Goal: Find specific page/section: Find specific page/section

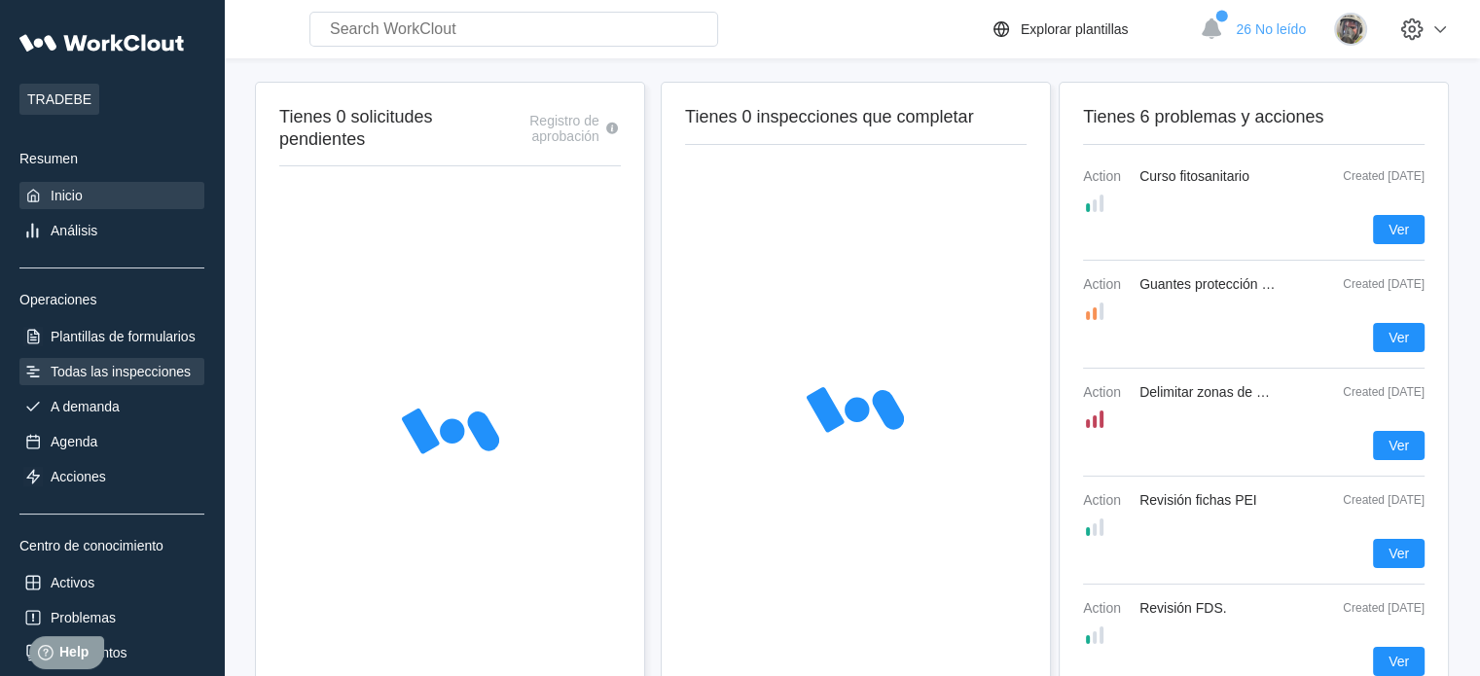
click at [103, 376] on div "Todas las inspecciones" at bounding box center [121, 372] width 140 height 16
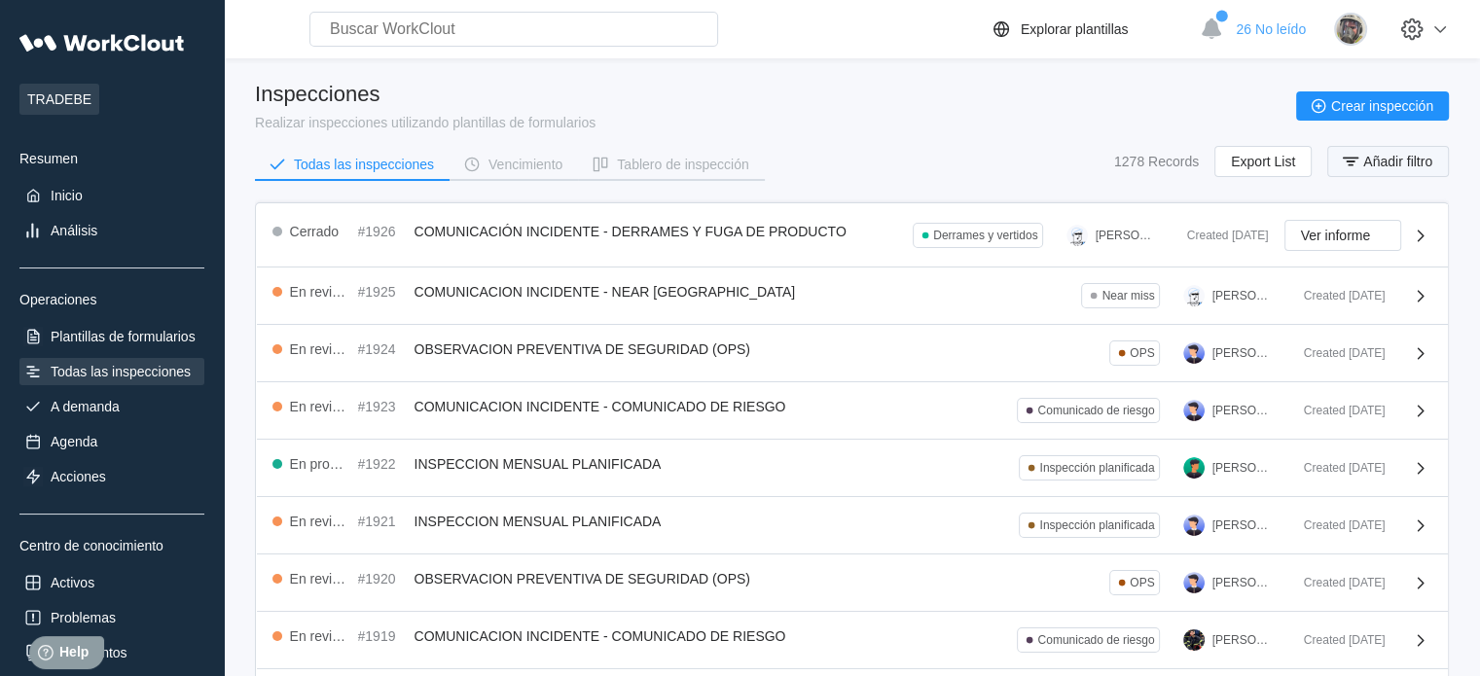
click at [1388, 164] on span "Añadir filtro" at bounding box center [1398, 162] width 69 height 14
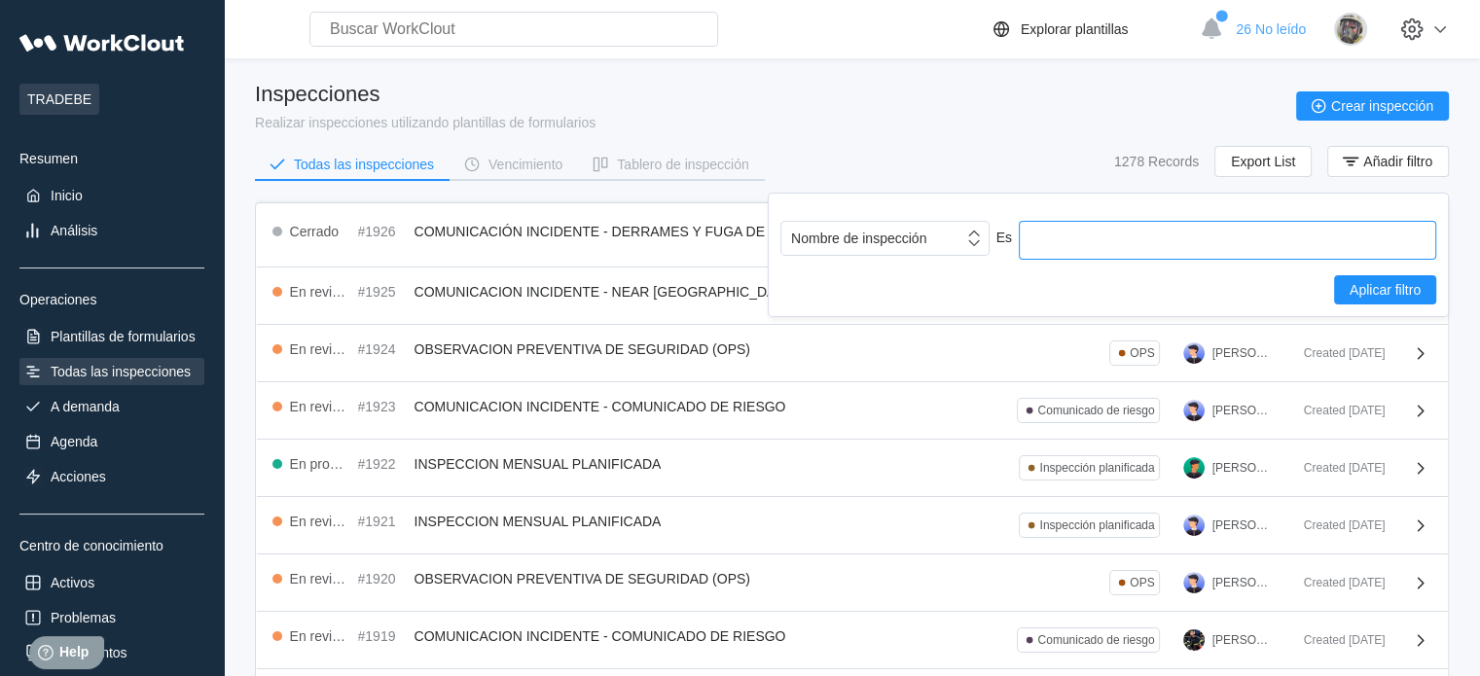
click at [1307, 233] on input "text" at bounding box center [1228, 240] width 418 height 39
type input "plan"
click at [928, 229] on div "Nombre de inspección" at bounding box center [873, 238] width 182 height 27
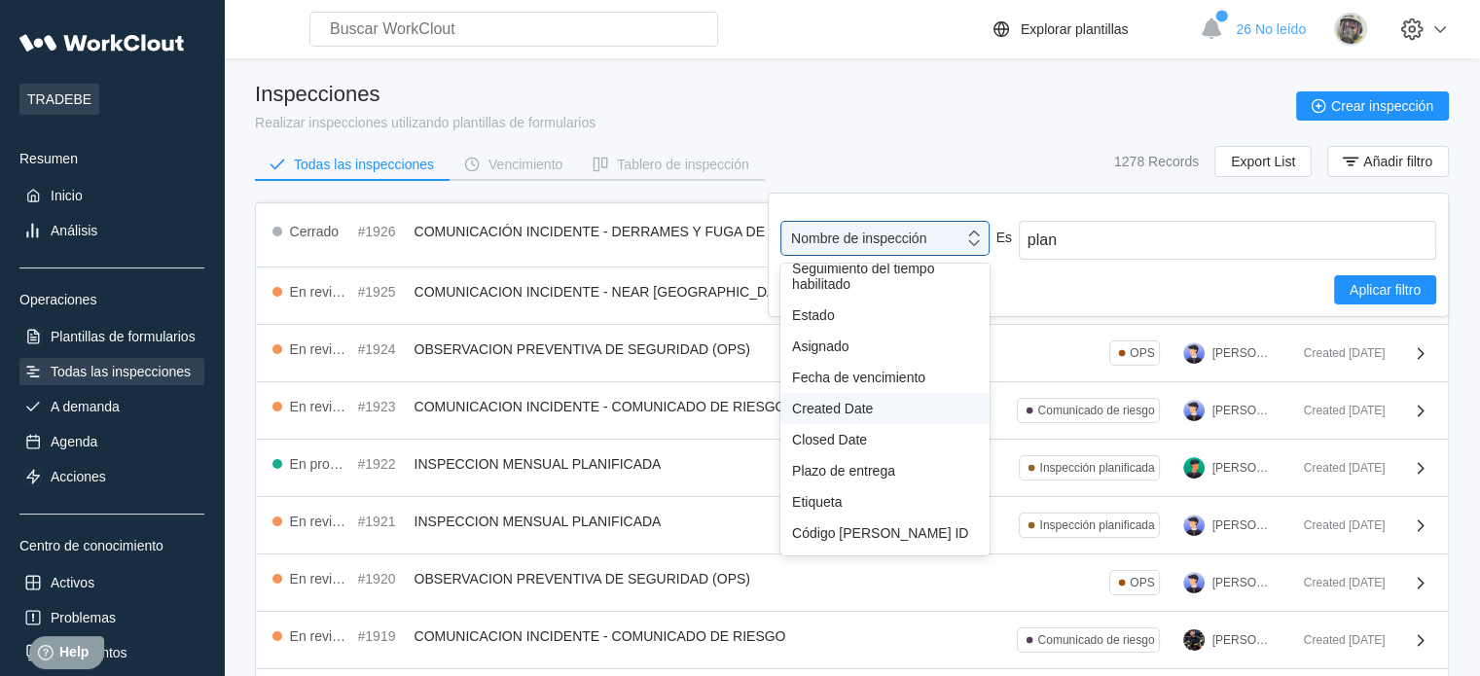
scroll to position [97, 0]
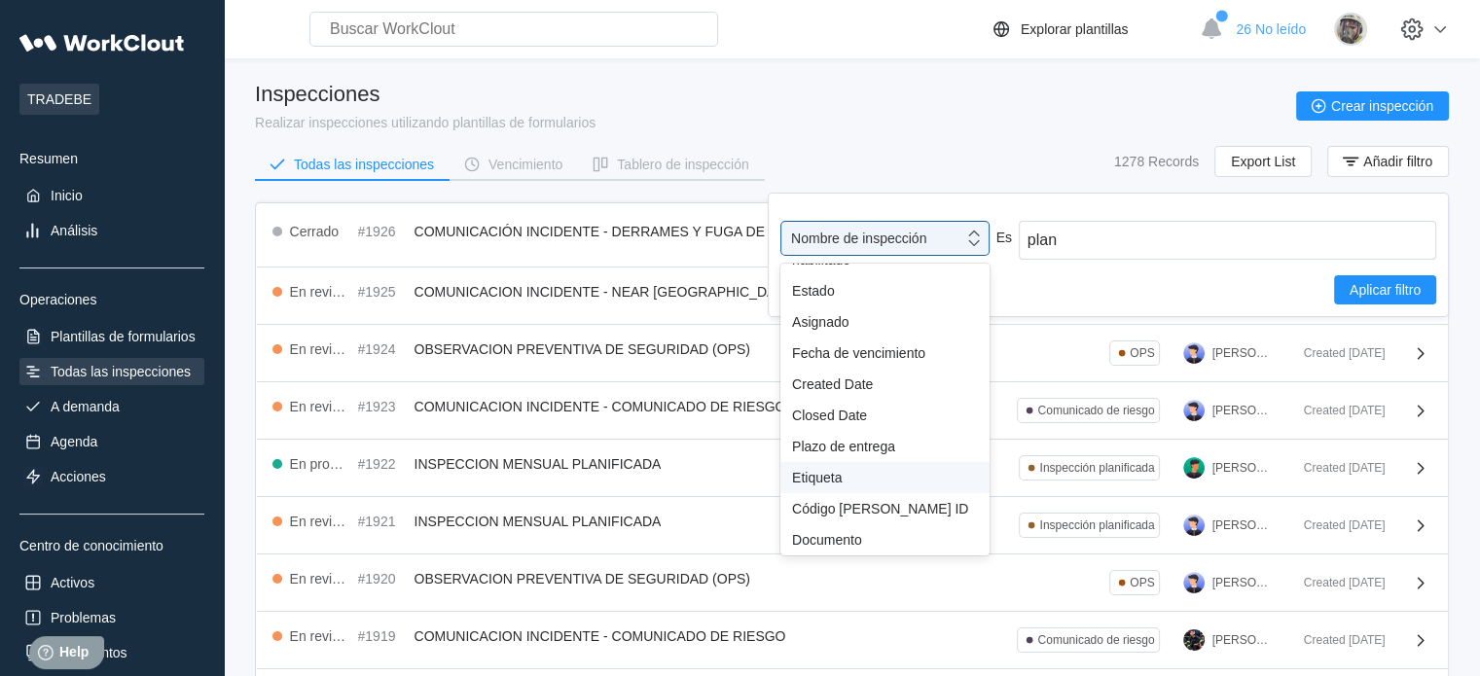
click at [834, 480] on div "Etiqueta" at bounding box center [885, 478] width 186 height 16
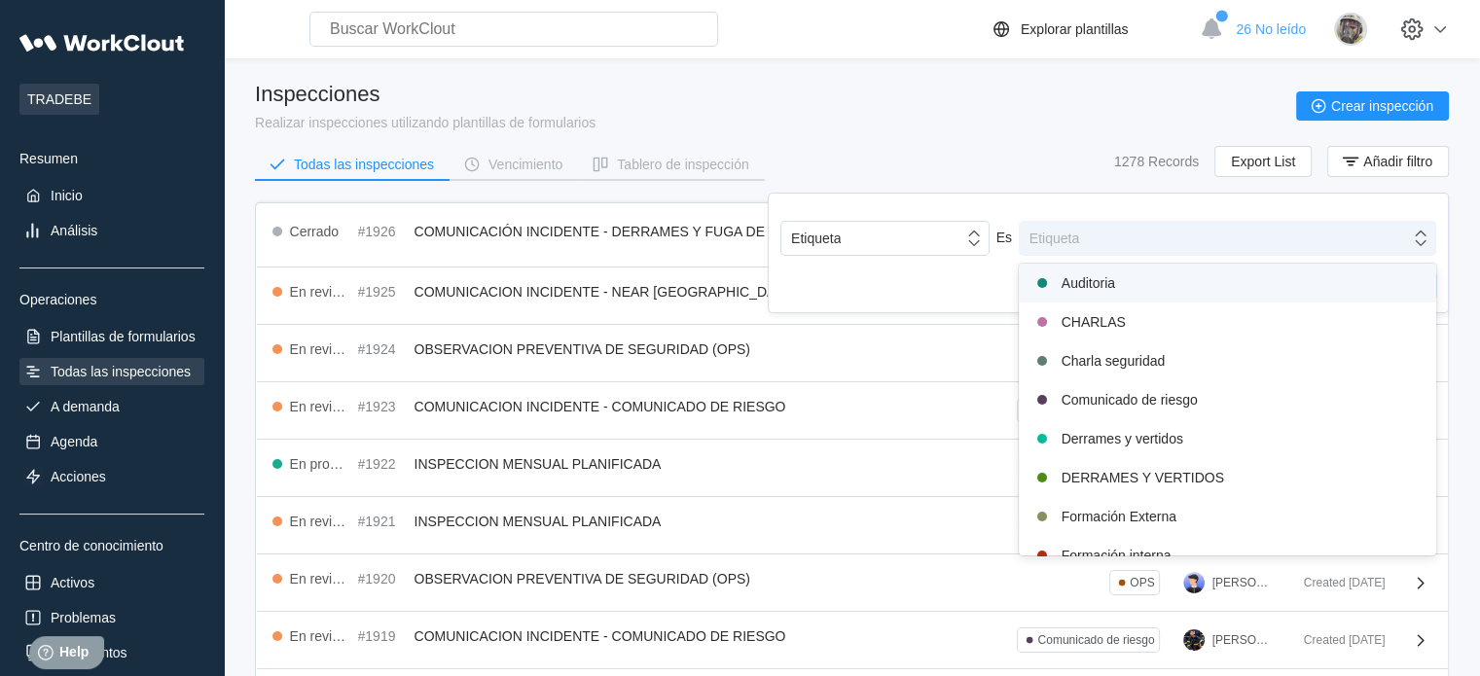
click at [1063, 236] on div "Etiqueta" at bounding box center [1055, 239] width 50 height 16
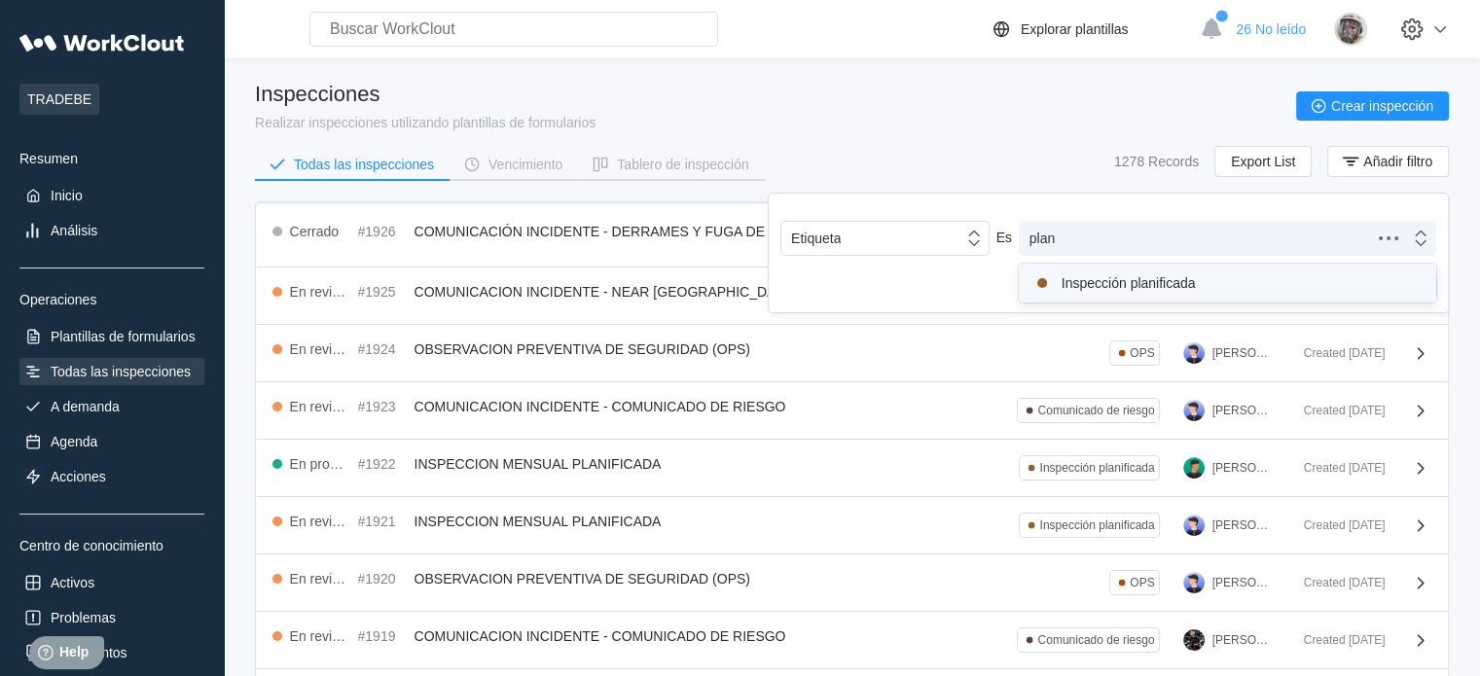
type input "plani"
click at [1145, 277] on div "Inspección planificada" at bounding box center [1228, 283] width 394 height 23
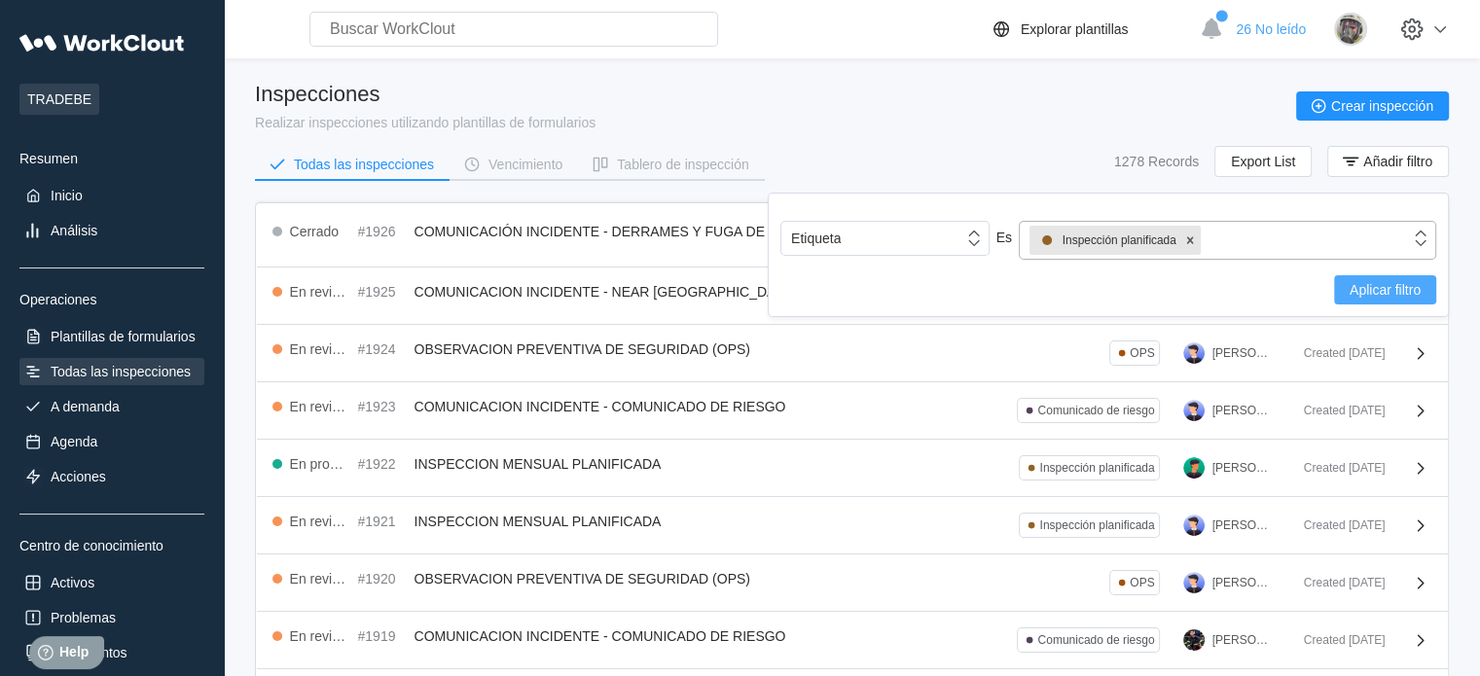
click at [1355, 285] on span "Aplicar filtro" at bounding box center [1385, 290] width 71 height 14
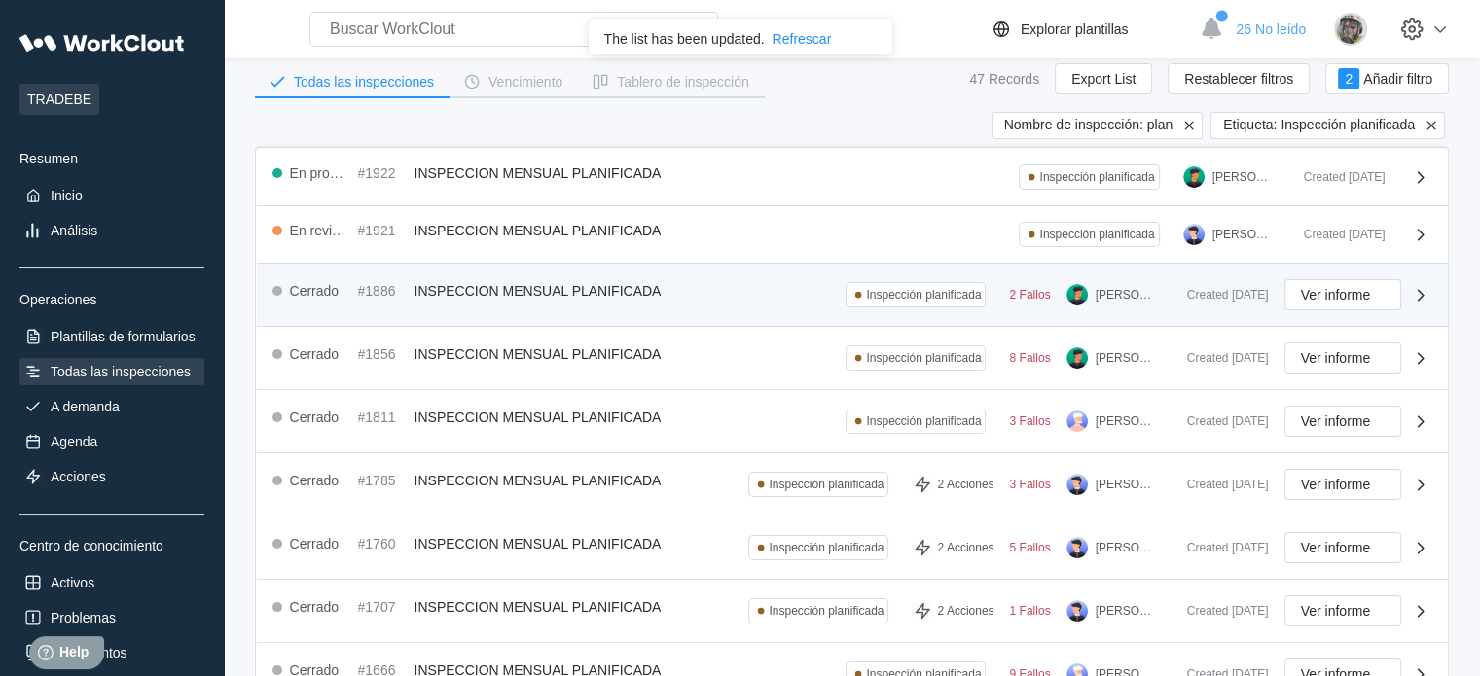
scroll to position [0, 0]
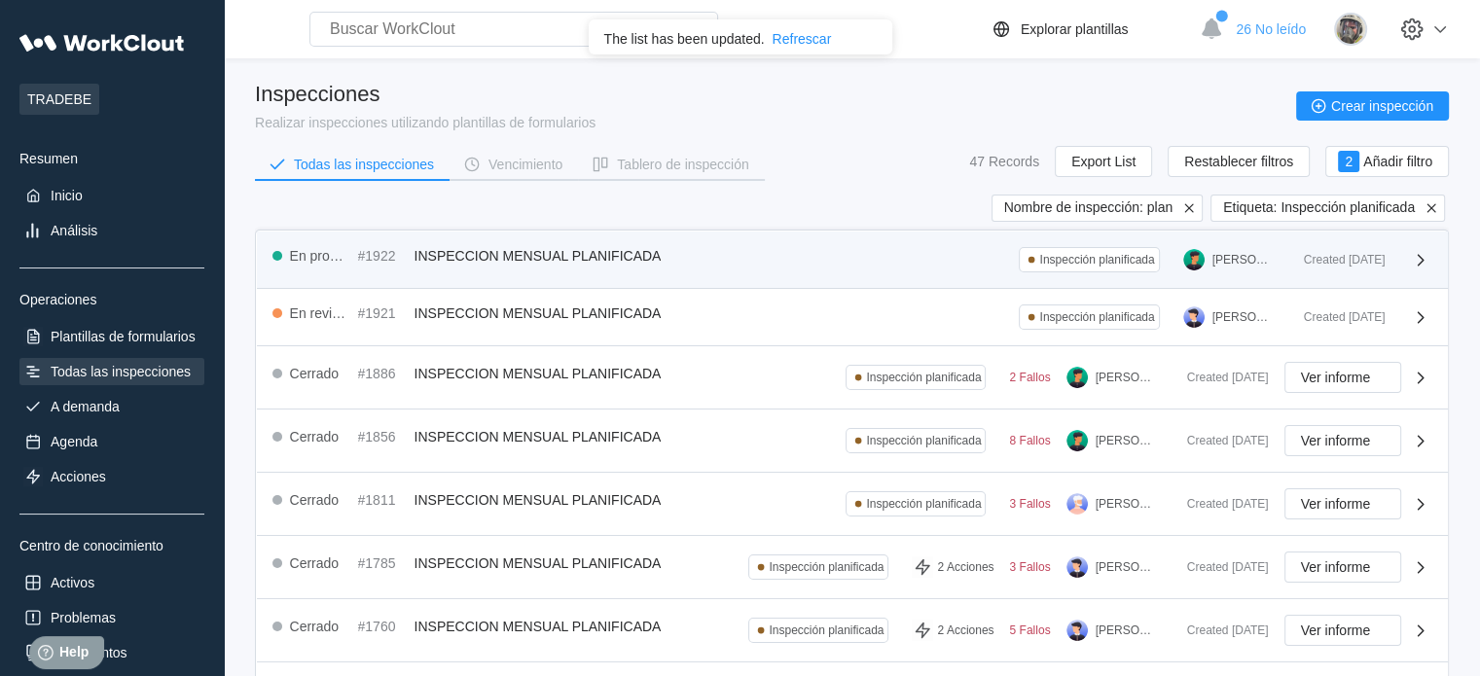
click at [544, 263] on div "En progreso #1922 INSPECCION MENSUAL PLANIFICADA" at bounding box center [471, 256] width 397 height 18
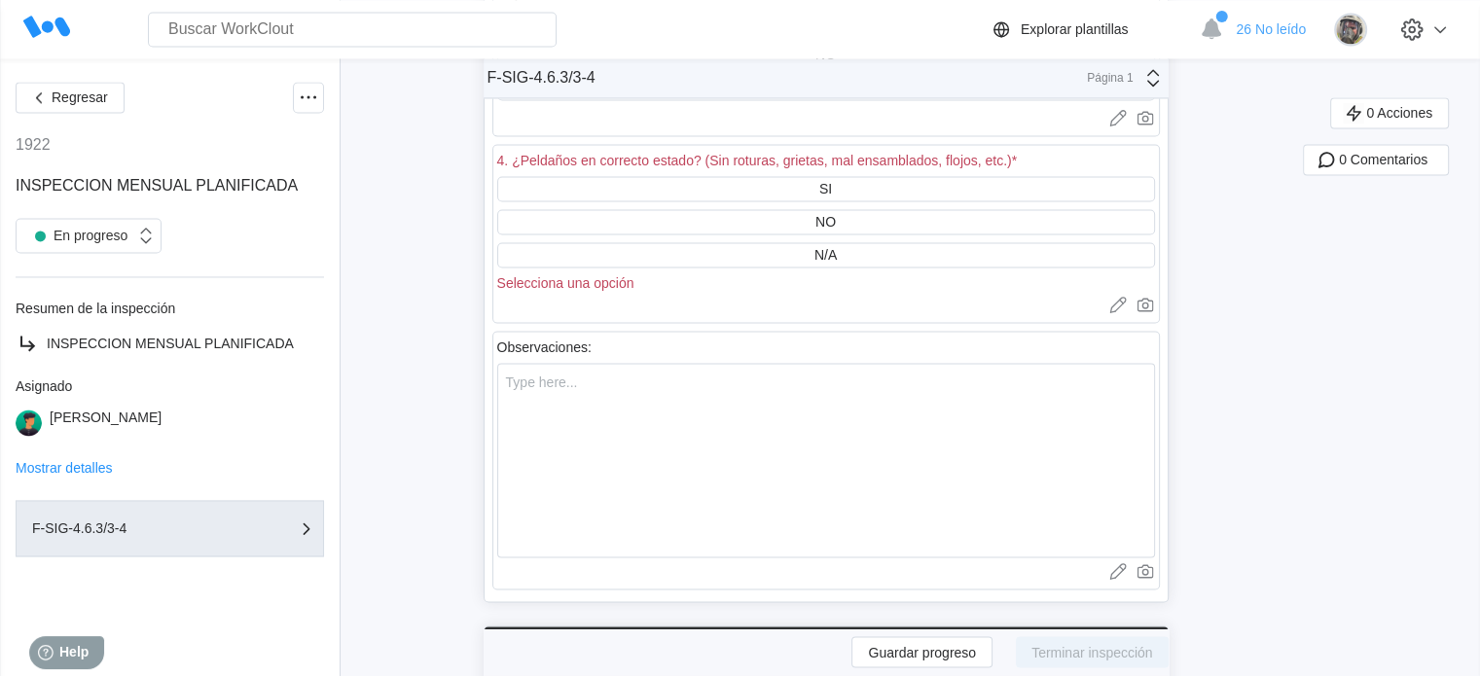
scroll to position [54892, 0]
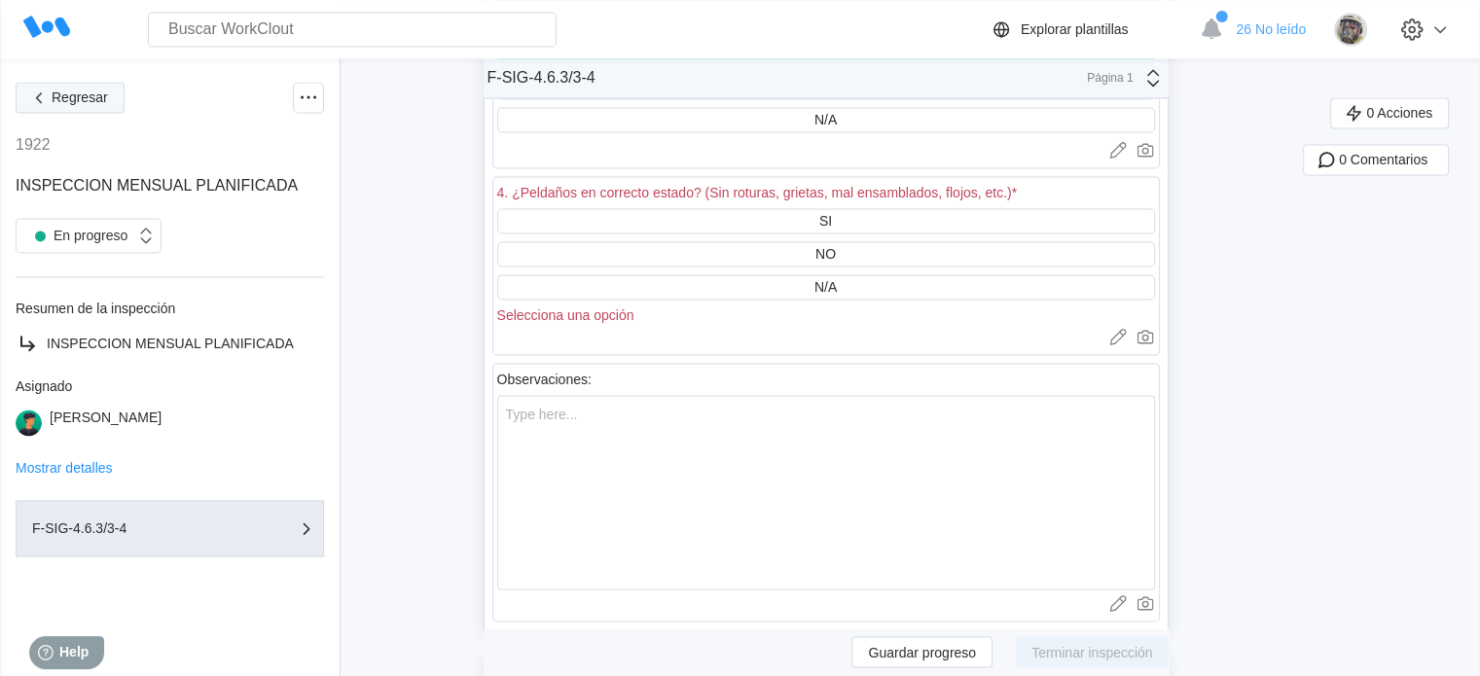
click at [86, 101] on span "Regresar" at bounding box center [80, 98] width 56 height 14
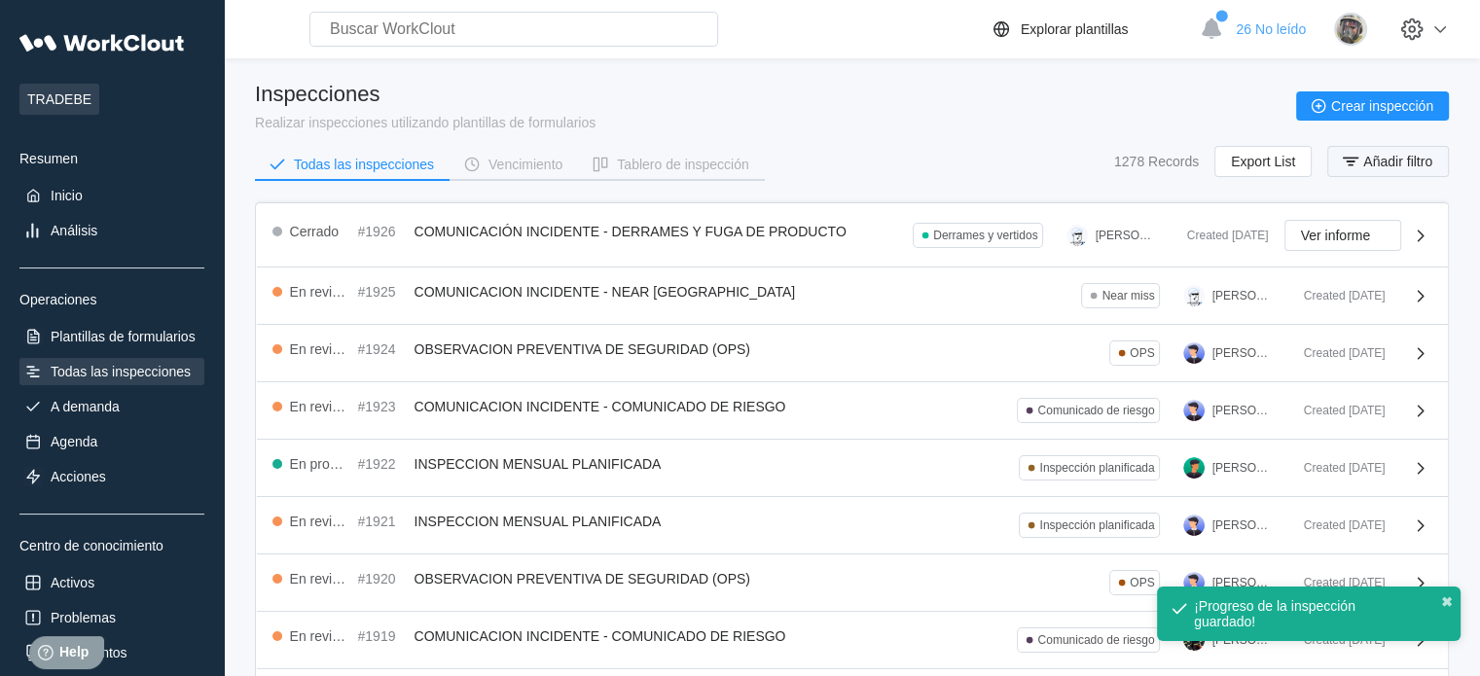
click at [1359, 153] on icon "button" at bounding box center [1350, 161] width 21 height 21
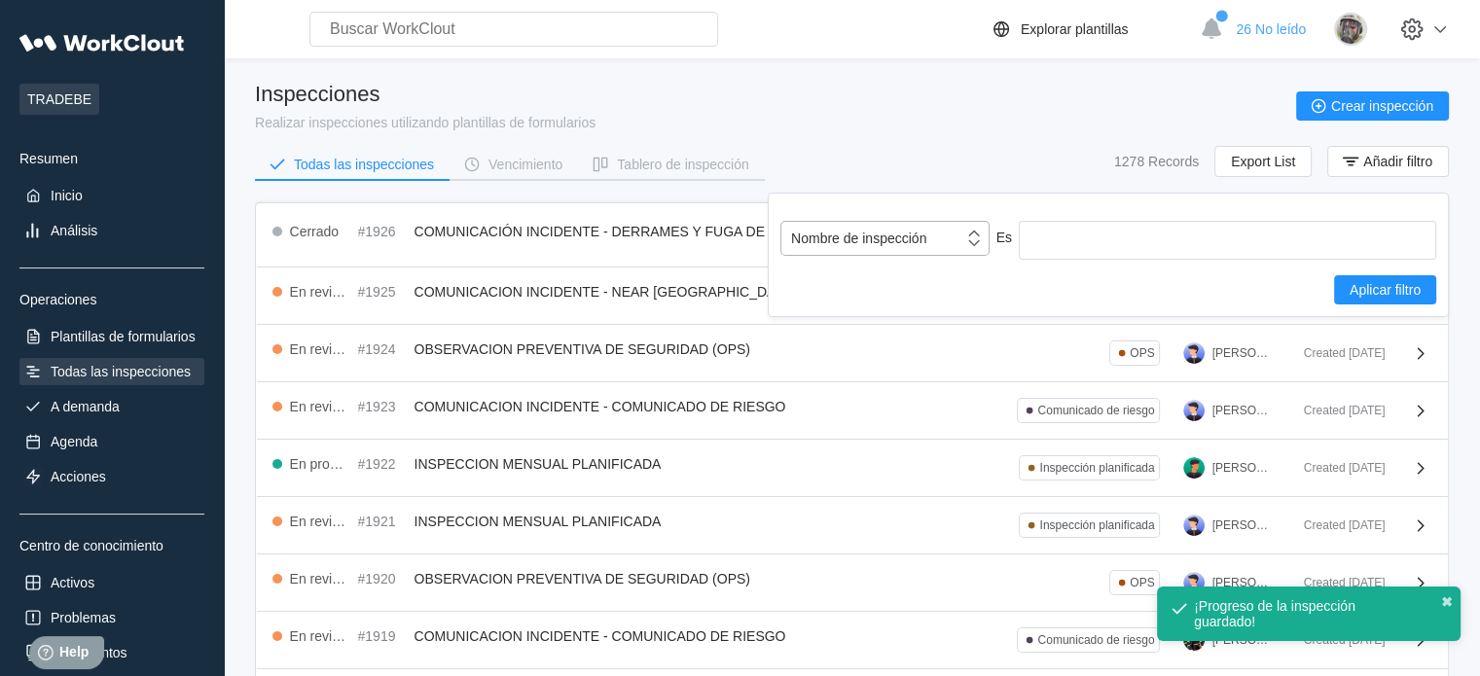
click at [905, 246] on div "Nombre de inspección" at bounding box center [873, 238] width 182 height 27
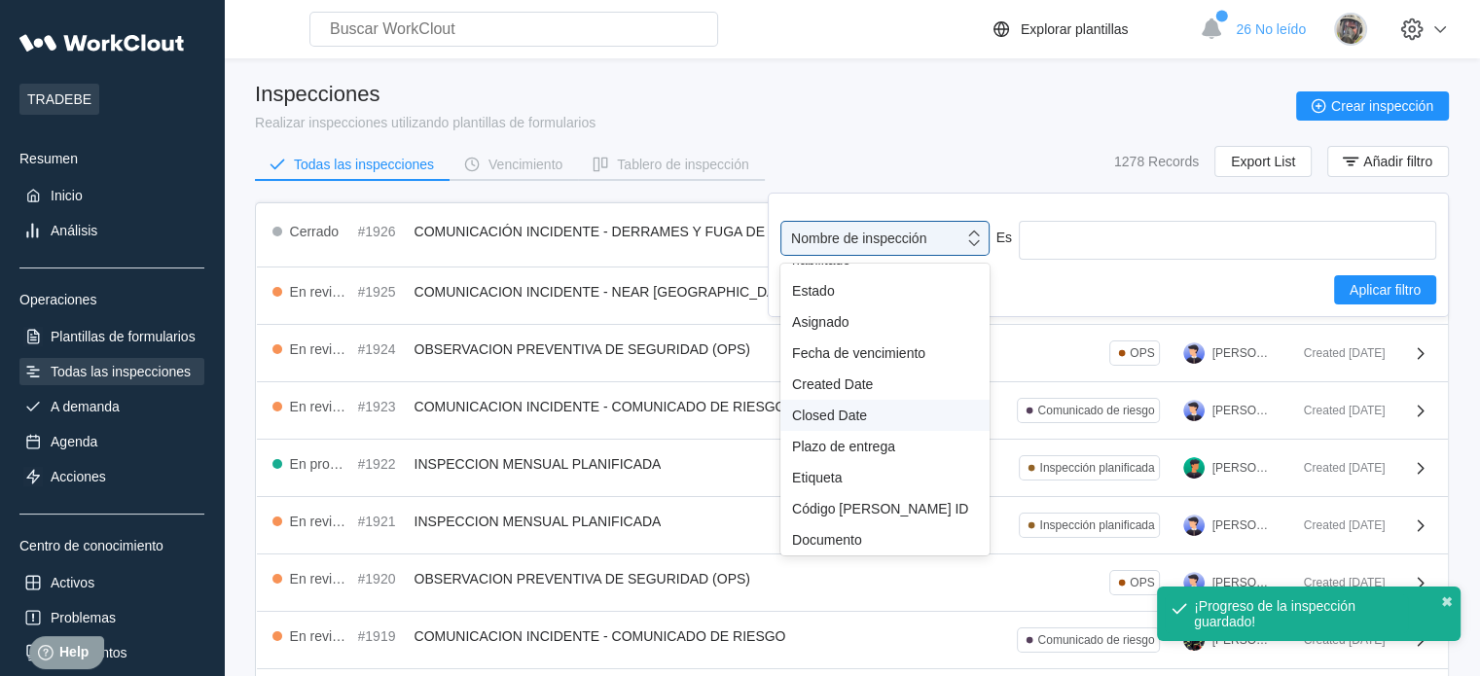
scroll to position [171, 0]
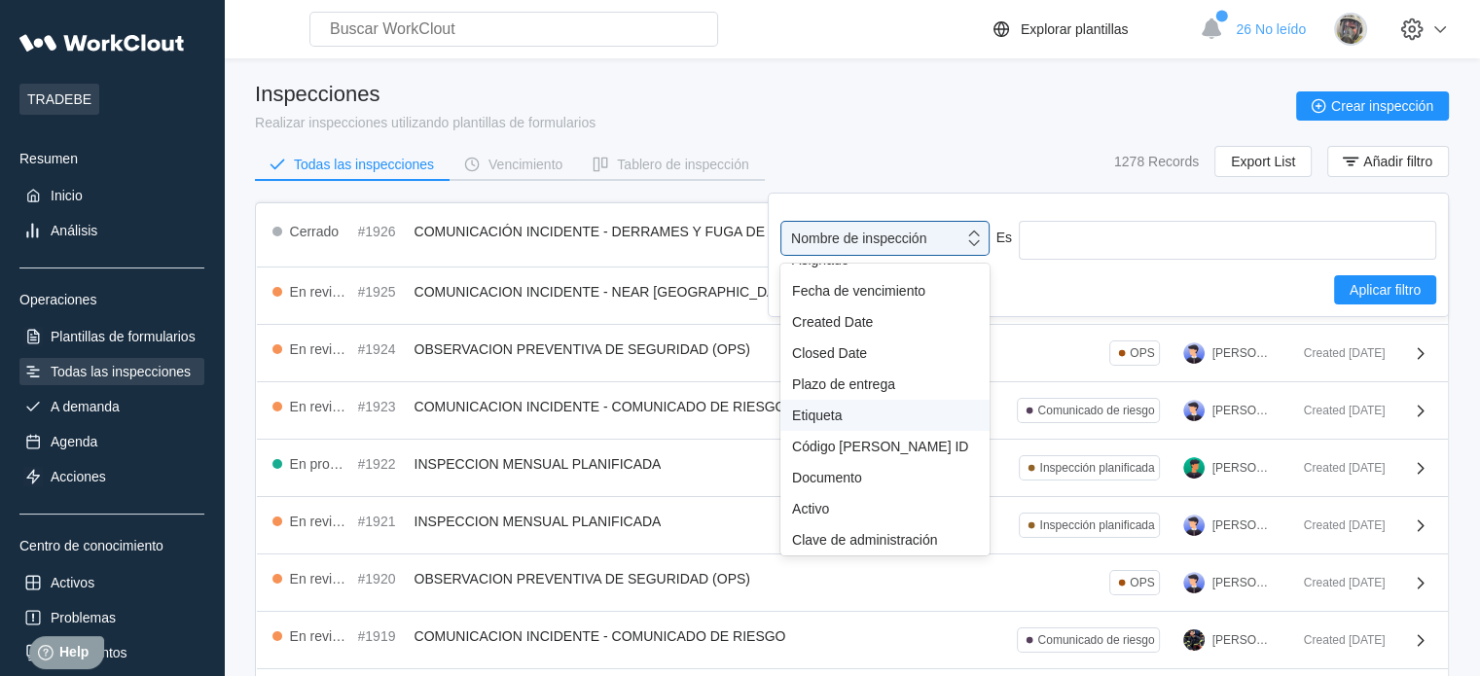
click at [861, 411] on div "Etiqueta" at bounding box center [885, 416] width 186 height 16
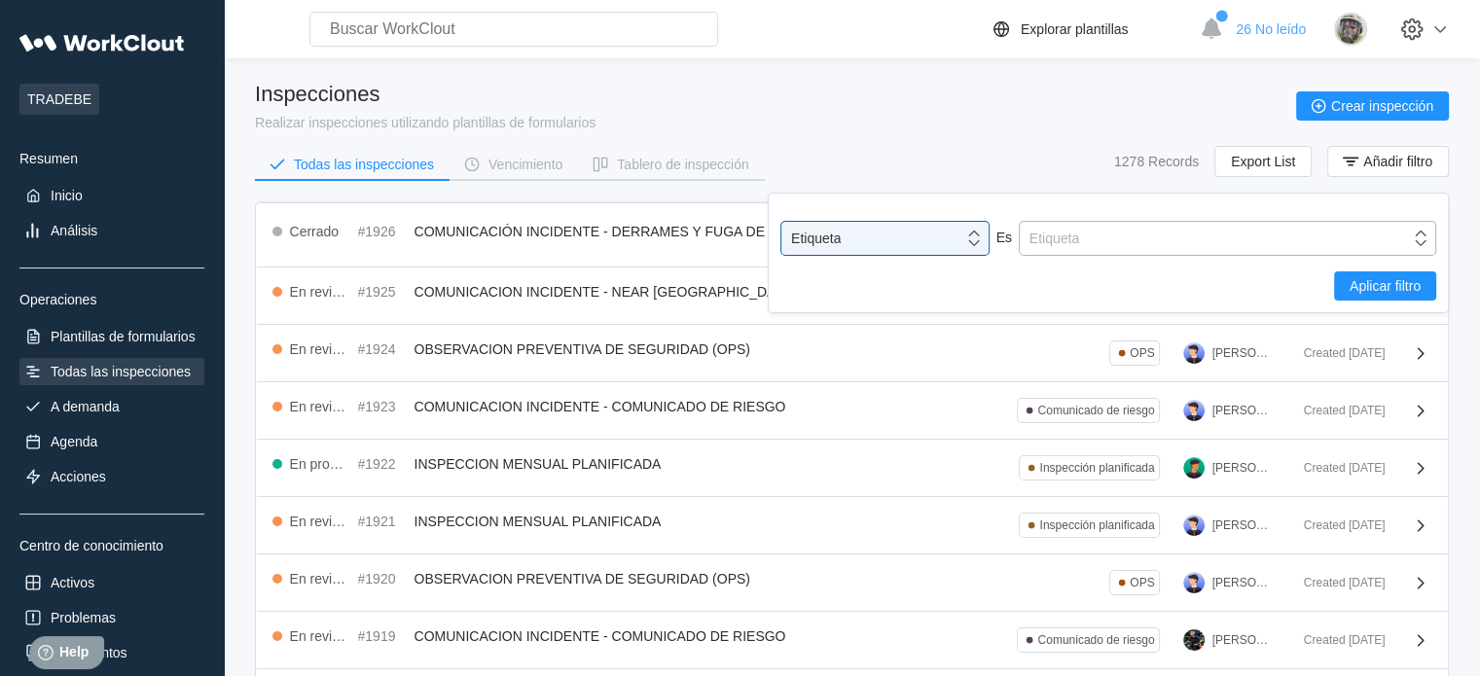
click at [1087, 247] on div "Etiqueta" at bounding box center [1215, 238] width 390 height 27
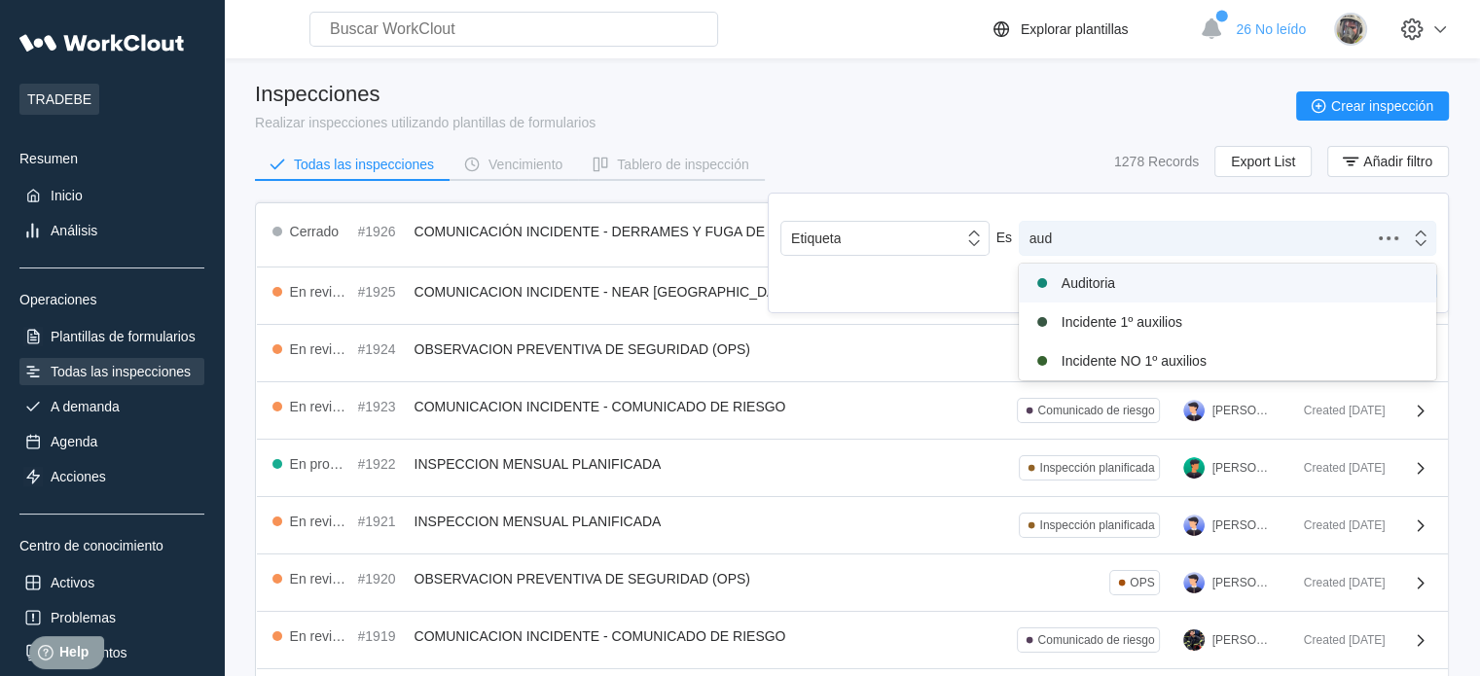
type input "audi"
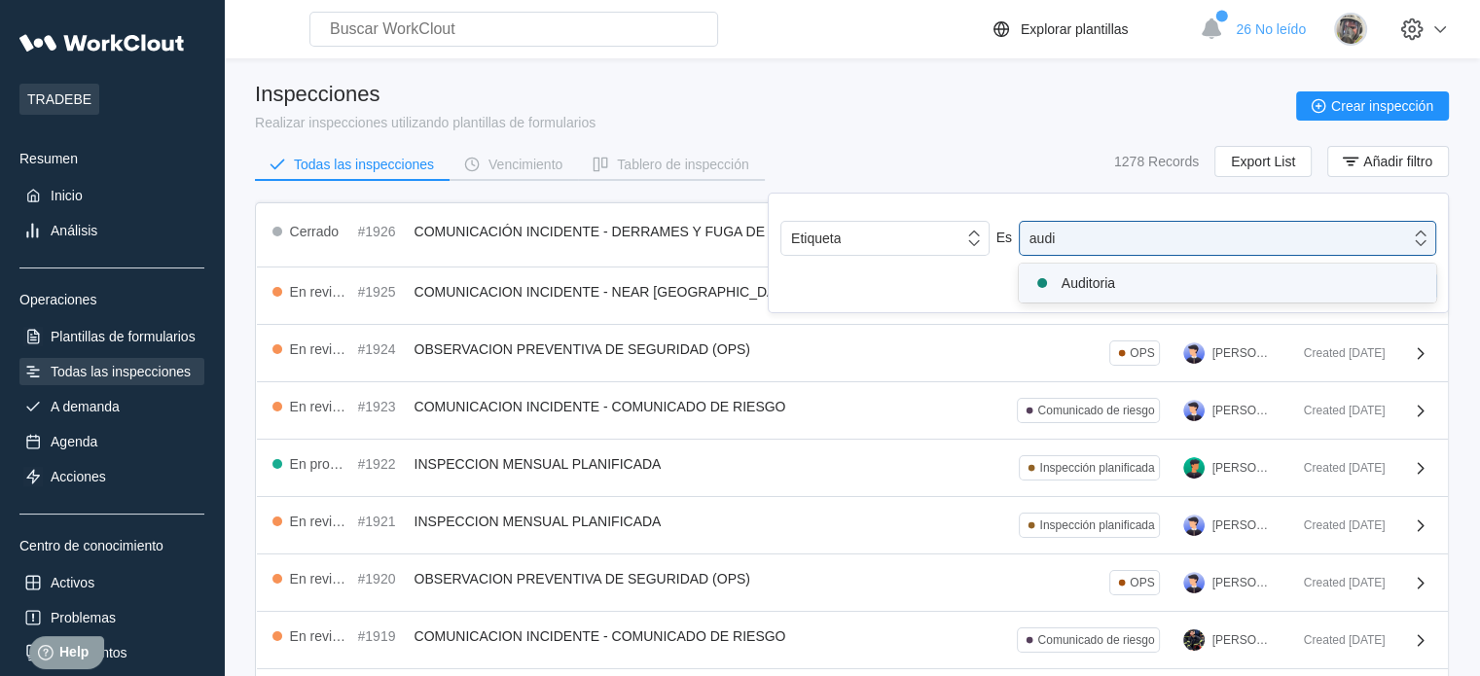
click at [1092, 287] on div "Auditoria" at bounding box center [1228, 283] width 394 height 23
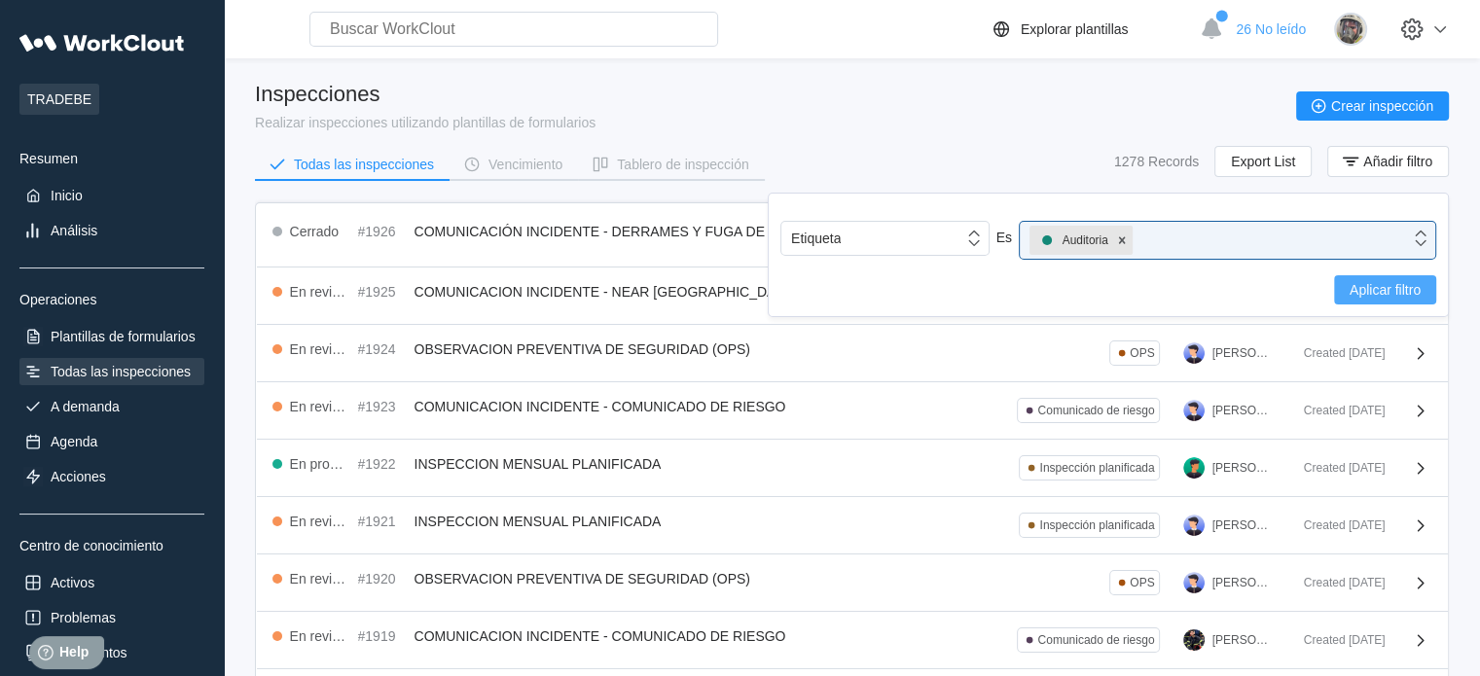
click at [1385, 286] on span "Aplicar filtro" at bounding box center [1385, 290] width 71 height 14
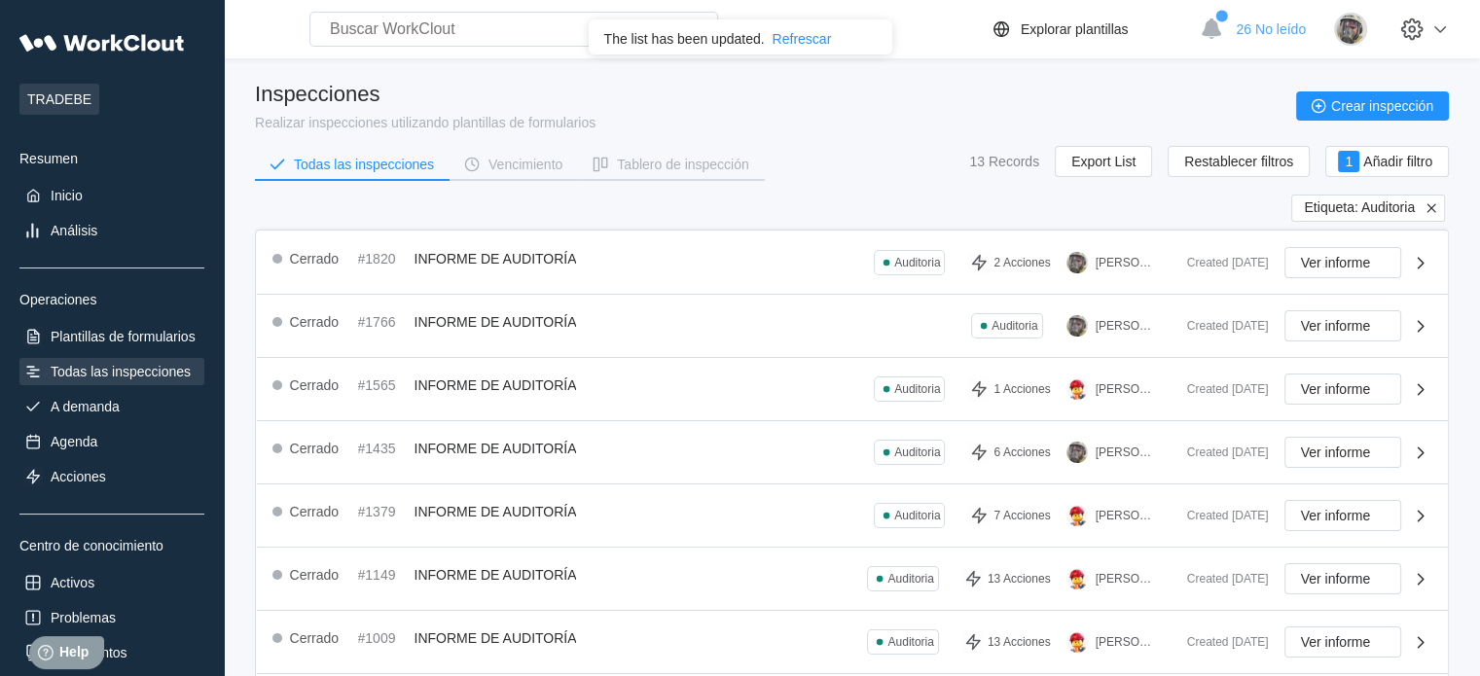
click at [1433, 207] on icon at bounding box center [1431, 207] width 9 height 9
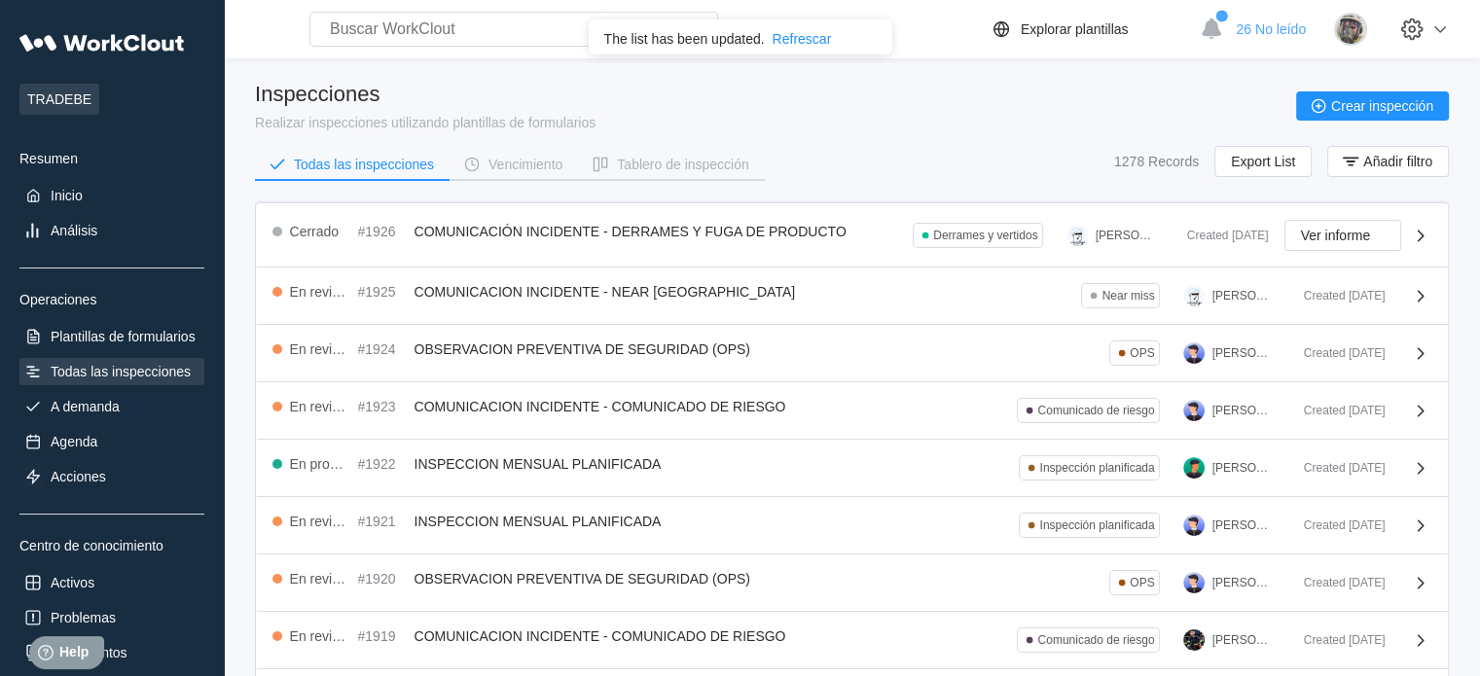
click at [893, 173] on div "Todas las inspecciones Vencimiento Tablero de inspección 1278 Records Export Li…" at bounding box center [852, 170] width 1194 height 49
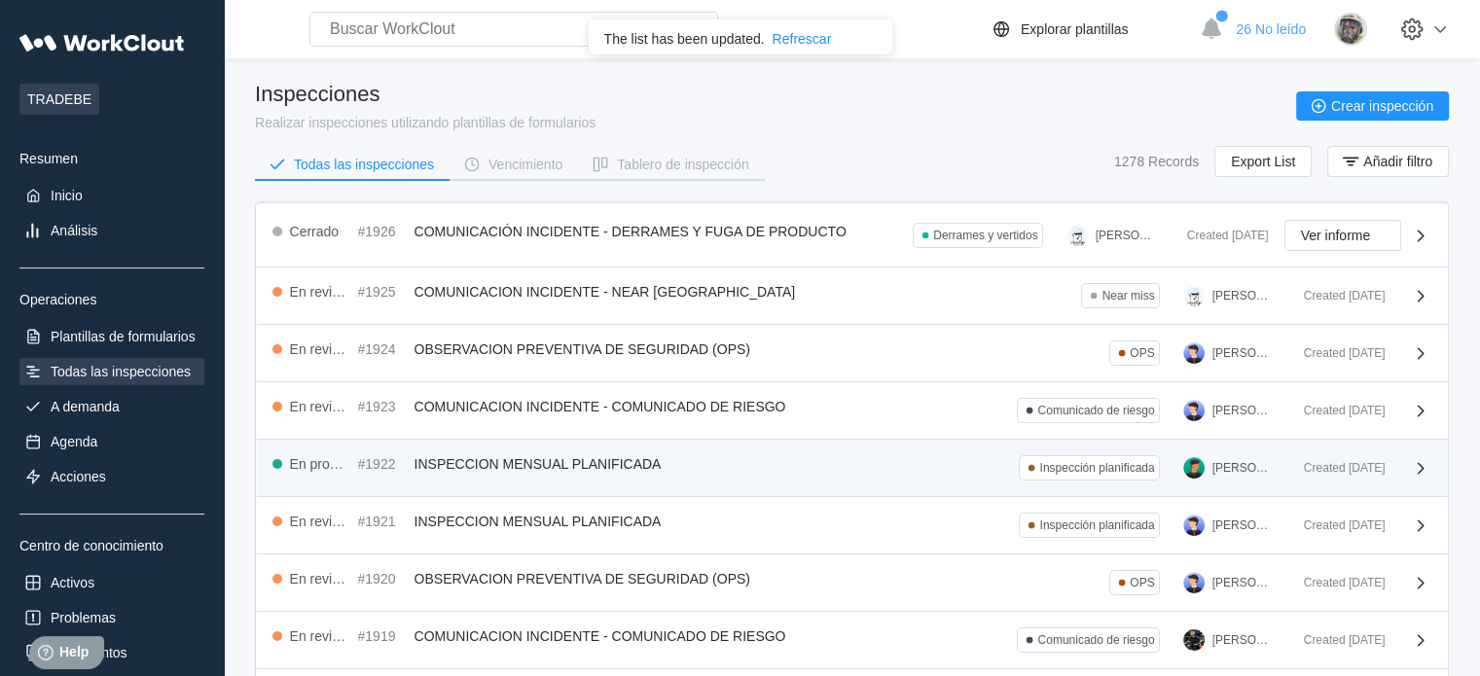
click at [514, 458] on span "INSPECCION MENSUAL PLANIFICADA" at bounding box center [538, 464] width 247 height 16
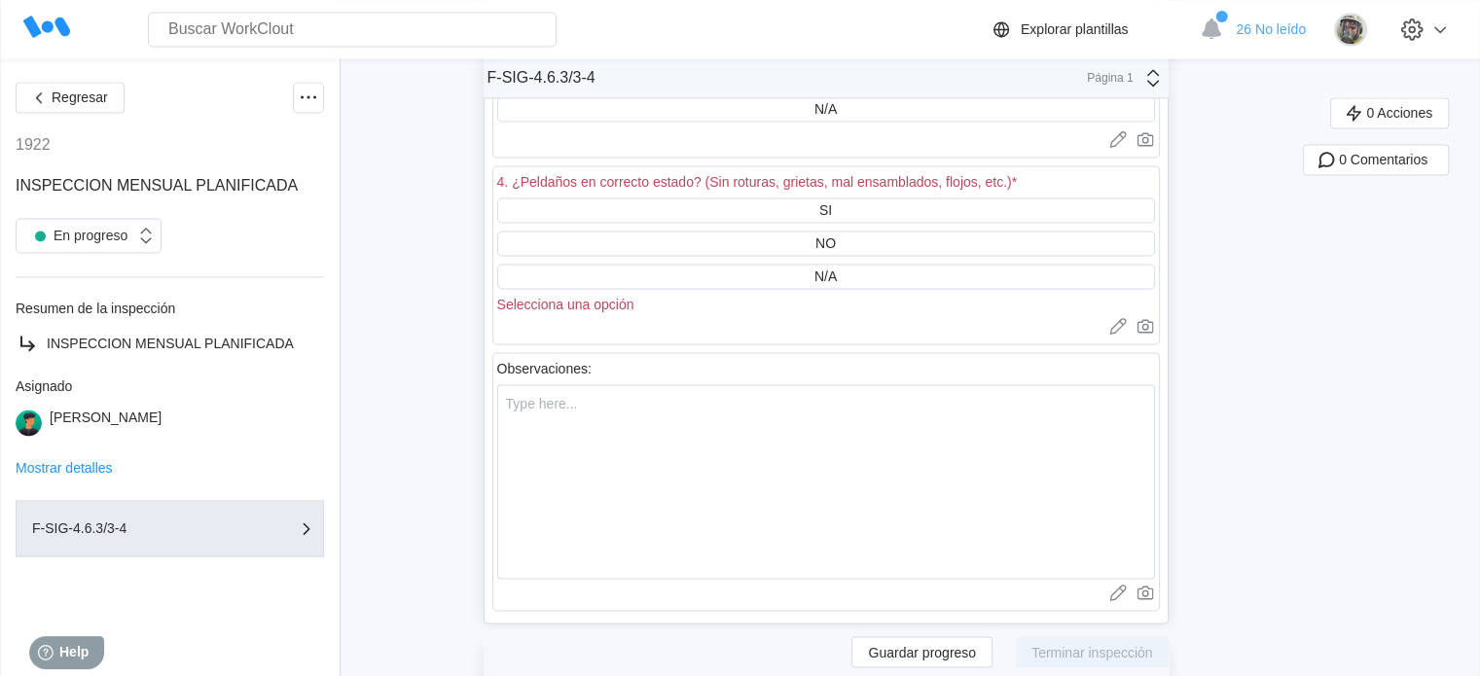
scroll to position [54908, 0]
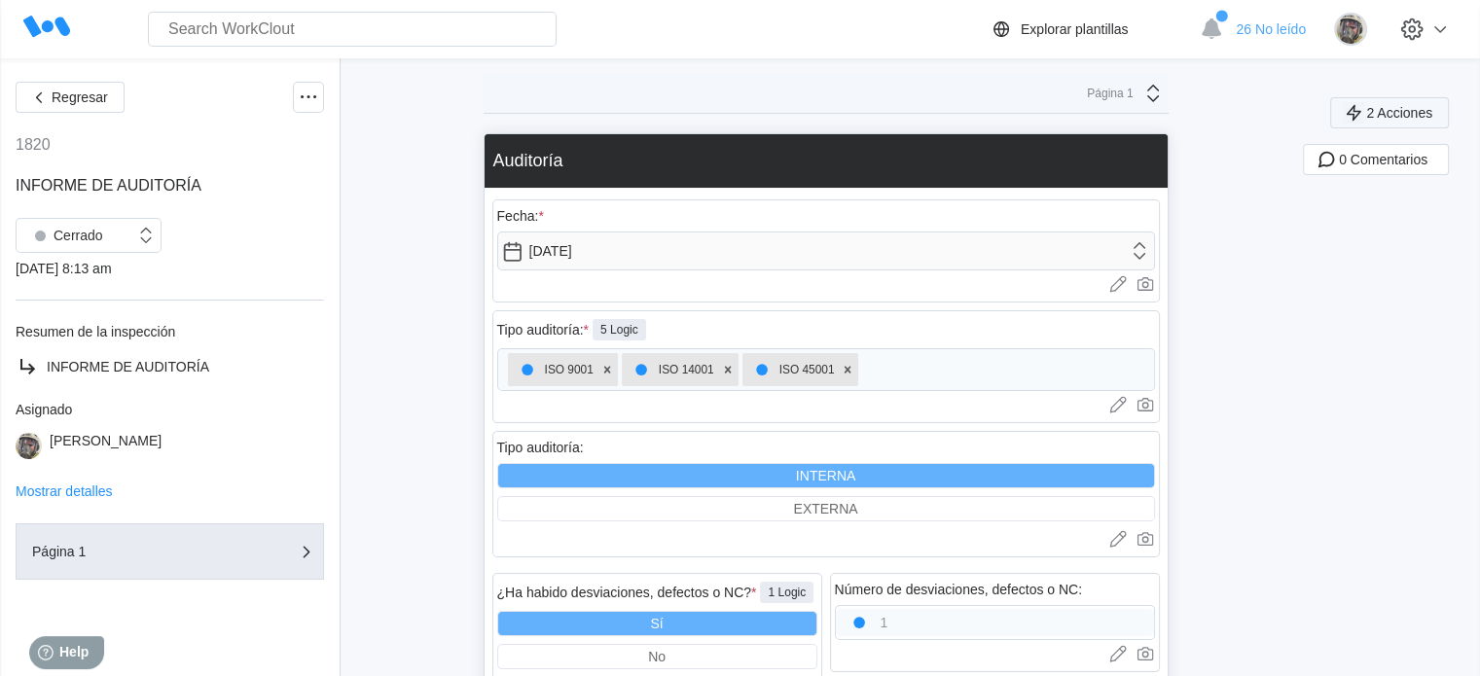
click at [1412, 107] on span "2 Acciones" at bounding box center [1399, 113] width 66 height 14
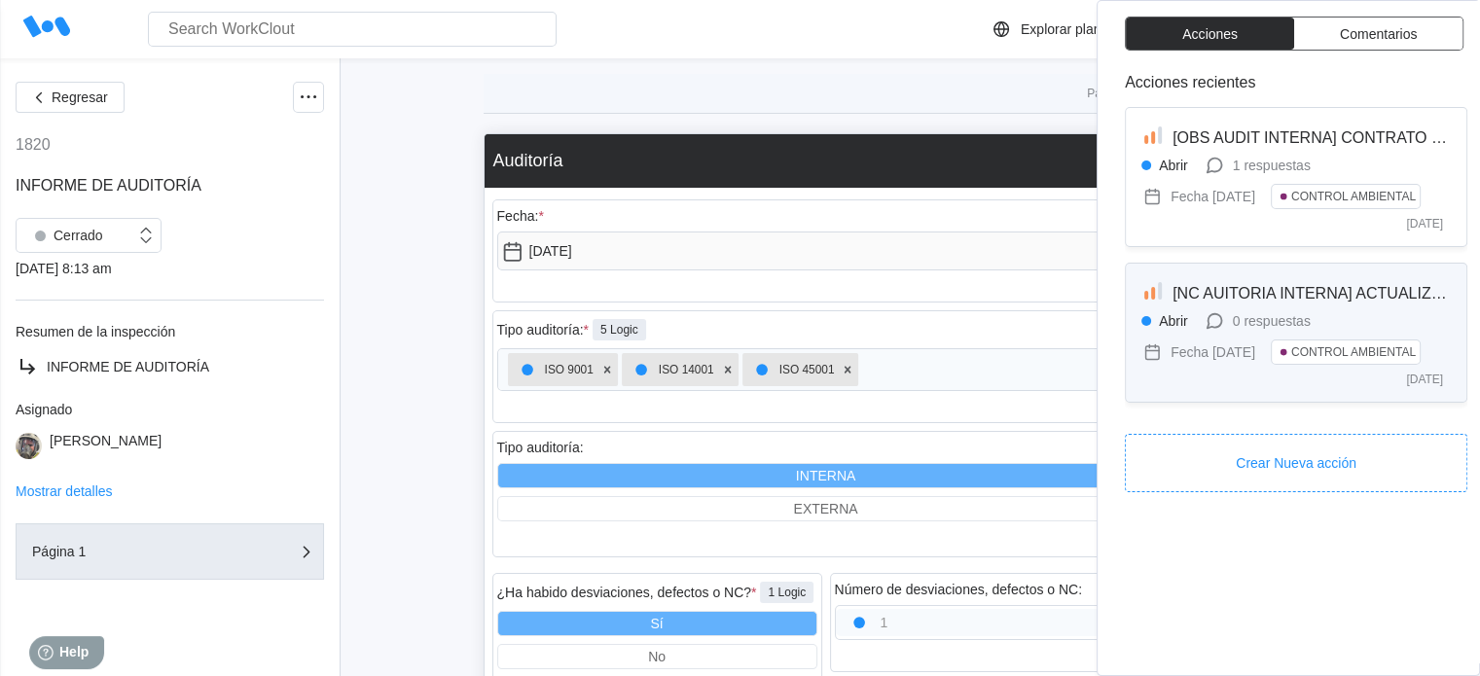
click at [1302, 302] on span "[NC AUITORIA INTERNA] ACTUALIZACIÓN ASPECTOS AMBIENTALES" at bounding box center [1426, 293] width 507 height 17
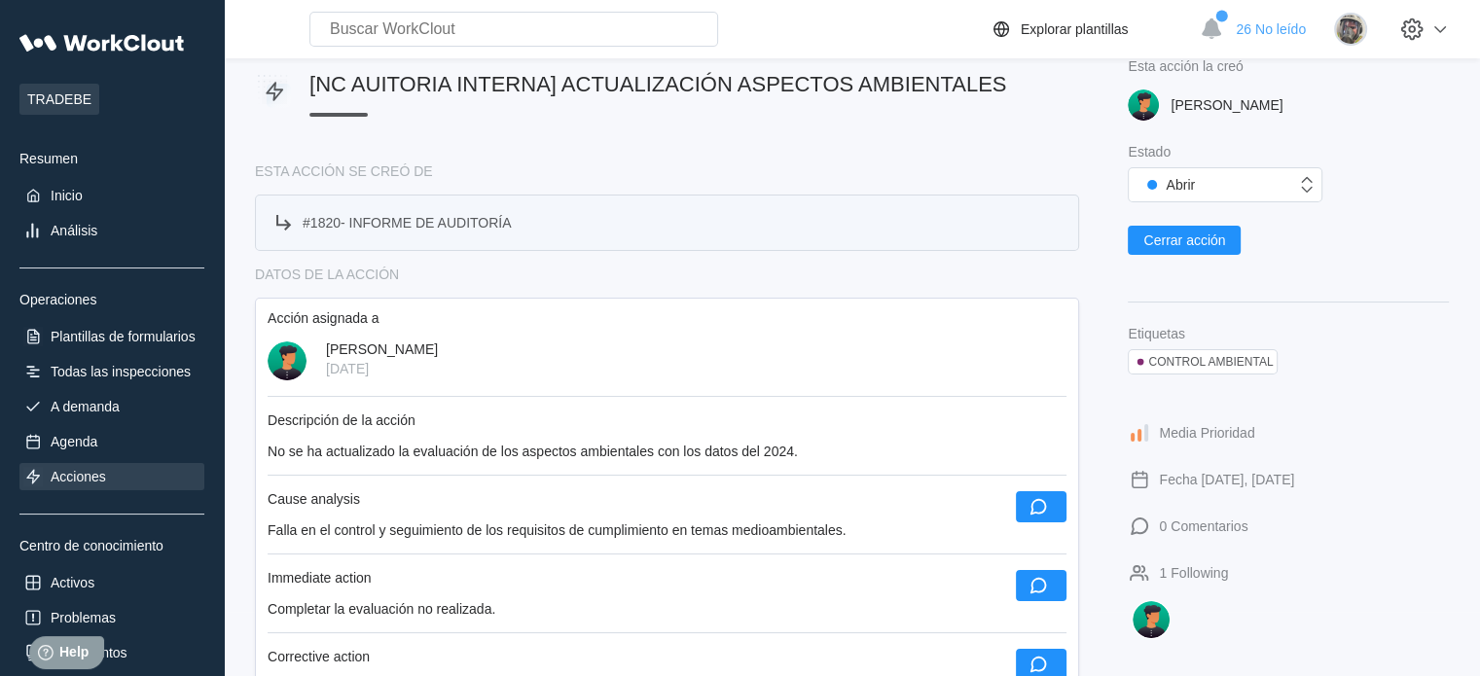
scroll to position [97, 0]
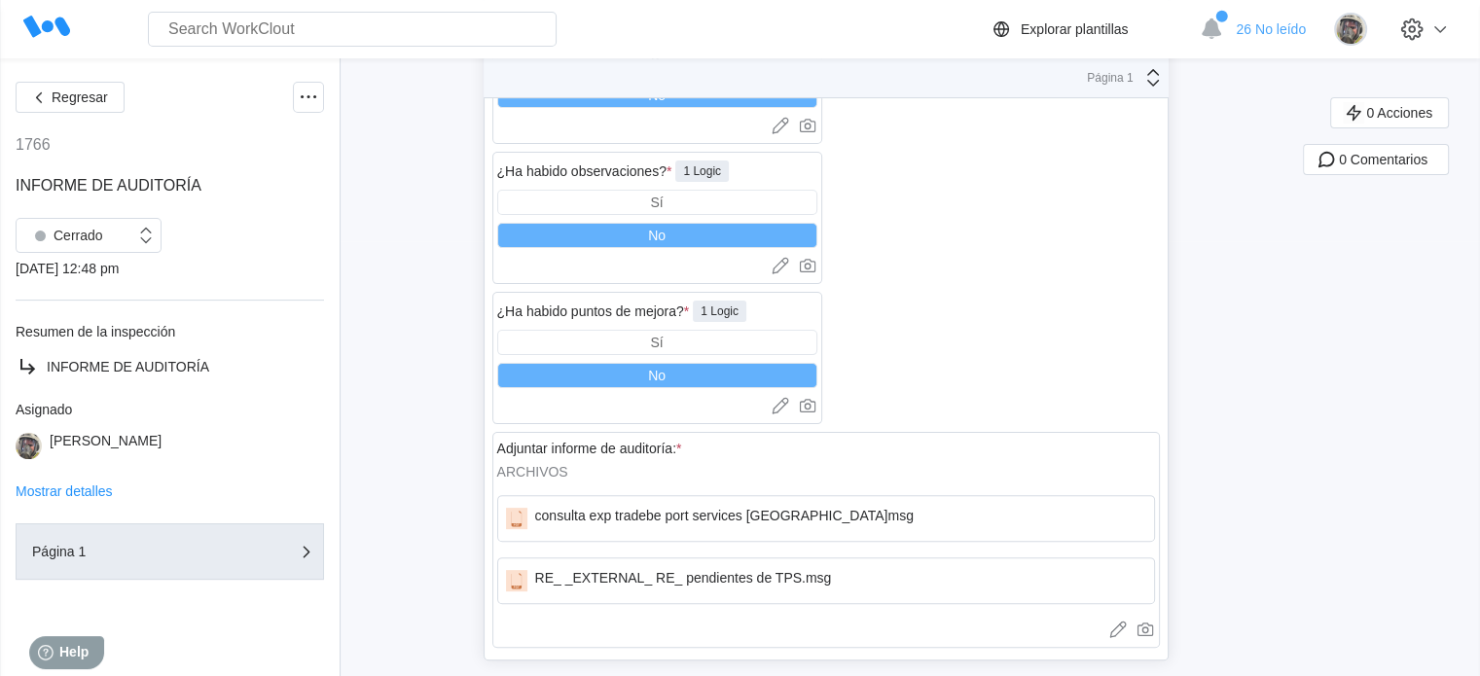
scroll to position [460, 0]
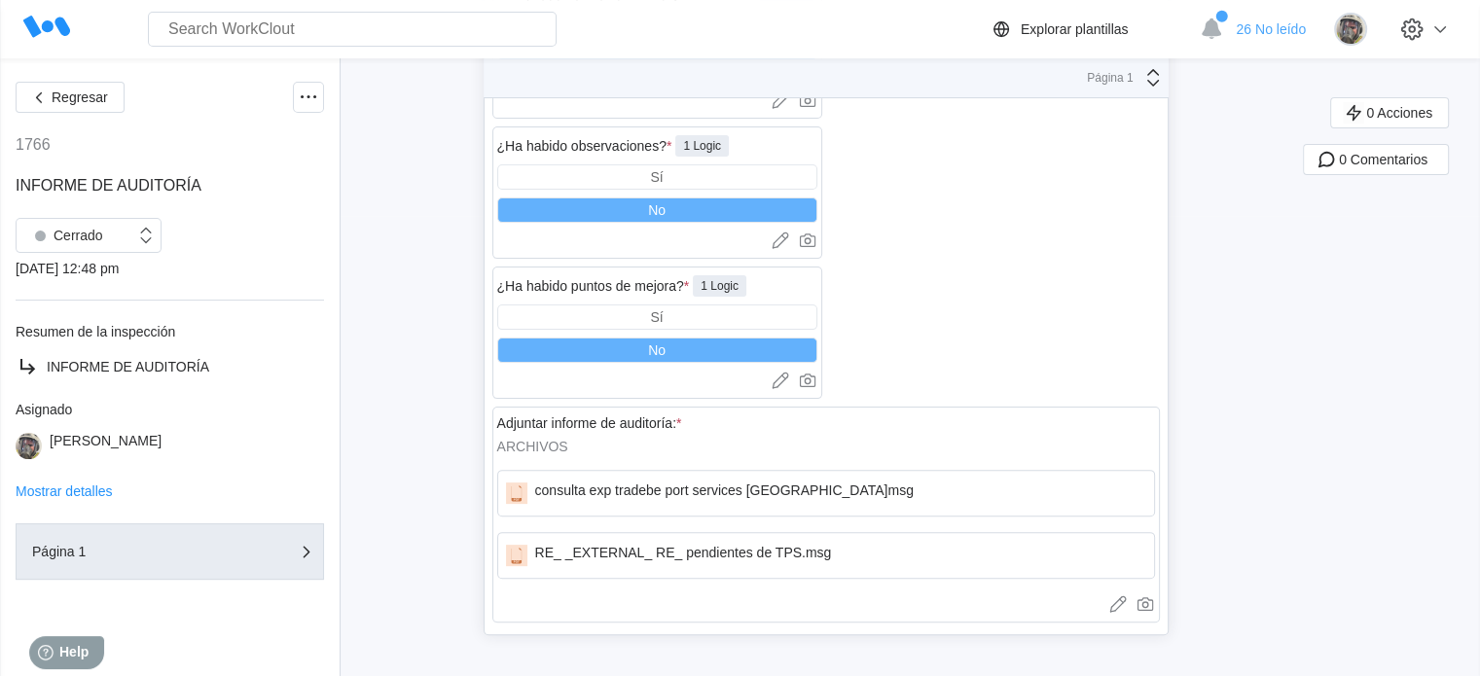
click at [411, 390] on div "Regresar 1766 INFORME DE AUDITORÍA Cerrado [DATE] 12:48 pm Resumen de la inspec…" at bounding box center [740, 138] width 1480 height 1080
